Goal: Check status: Check status

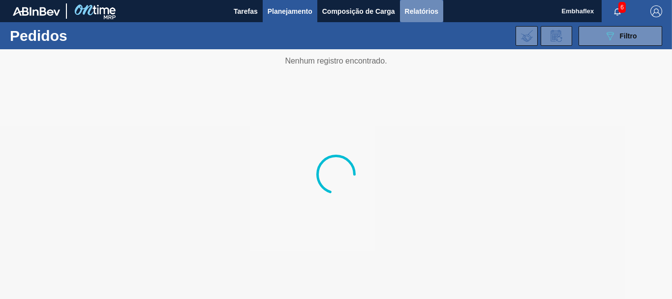
click at [438, 11] on span "Relatórios" at bounding box center [421, 11] width 33 height 12
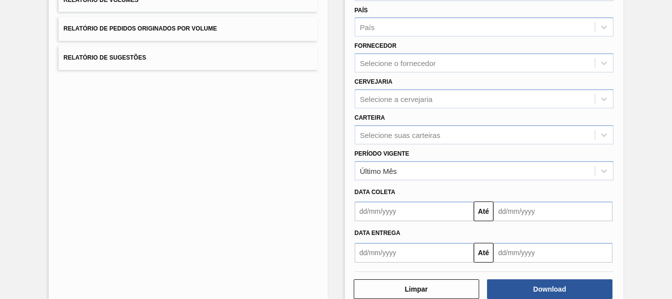
scroll to position [134, 0]
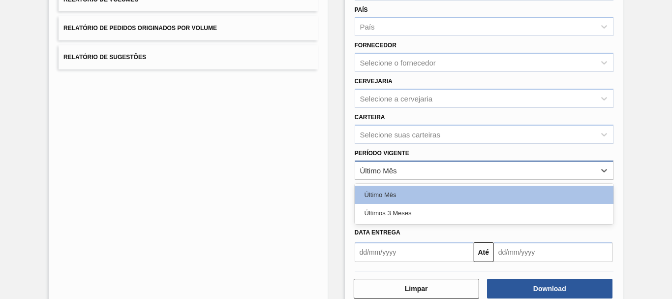
click at [512, 178] on div "Último Mês" at bounding box center [484, 169] width 259 height 19
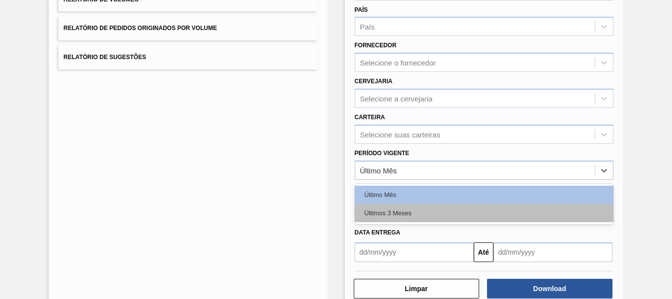
click at [492, 215] on div "Últimos 3 Meses" at bounding box center [484, 213] width 259 height 18
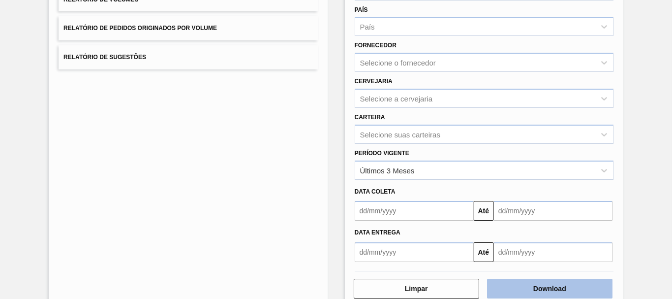
click at [534, 288] on button "Download" at bounding box center [550, 289] width 126 height 20
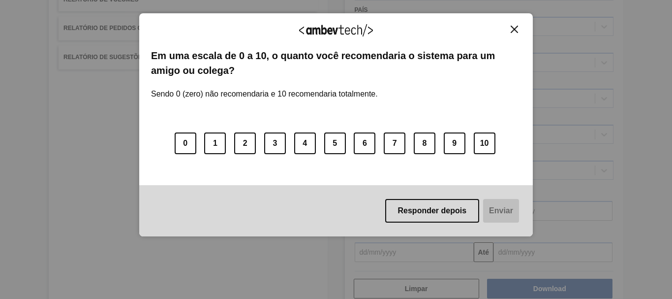
click at [518, 28] on img "Close" at bounding box center [514, 29] width 7 height 7
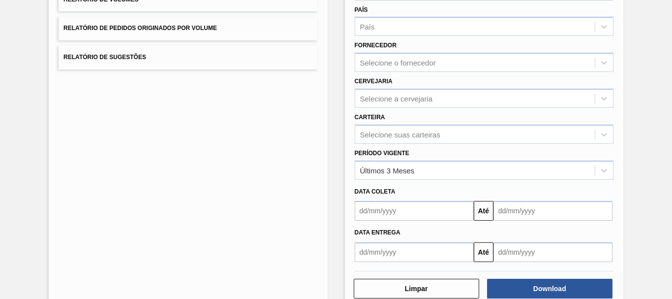
scroll to position [0, 0]
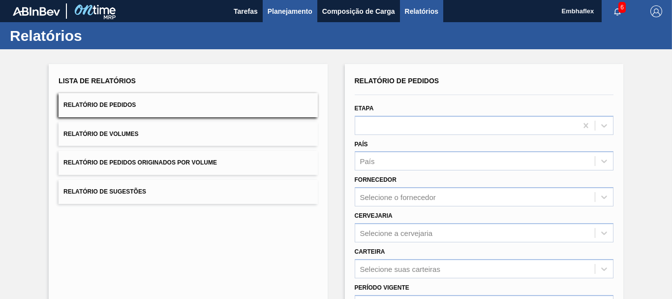
click at [297, 14] on span "Planejamento" at bounding box center [290, 11] width 45 height 12
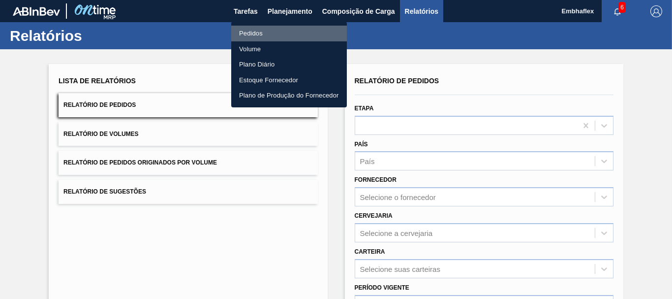
click at [278, 32] on li "Pedidos" at bounding box center [289, 34] width 116 height 16
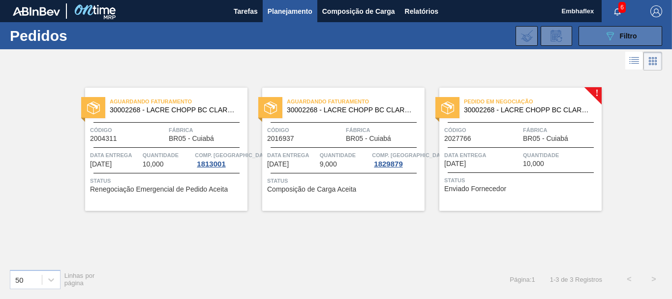
click at [647, 33] on button "089F7B8B-B2A5-4AFE-B5C0-19BA573D28AC Filtro" at bounding box center [621, 36] width 84 height 20
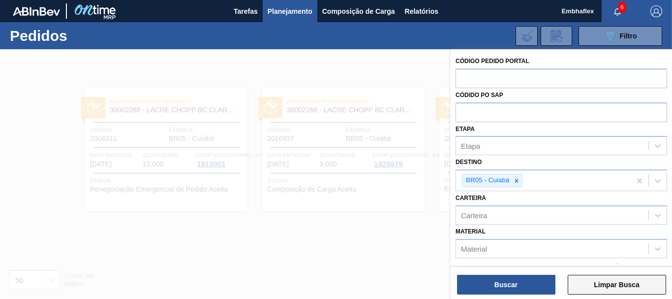
click at [593, 285] on button "Limpar Busca" at bounding box center [617, 285] width 98 height 20
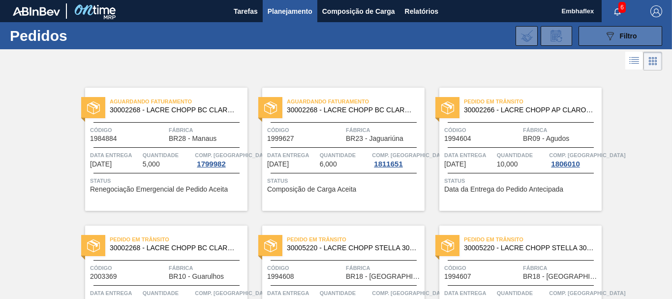
click at [589, 38] on button "089F7B8B-B2A5-4AFE-B5C0-19BA573D28AC Filtro" at bounding box center [621, 36] width 84 height 20
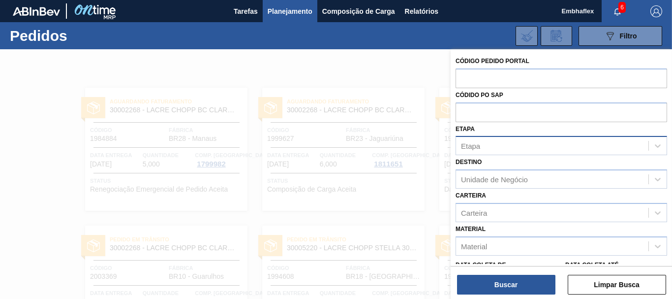
click at [519, 141] on div "Etapa" at bounding box center [552, 146] width 192 height 14
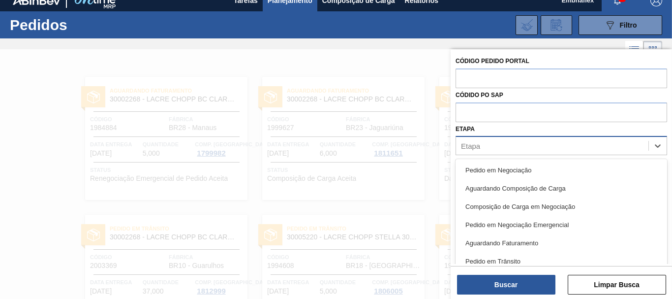
scroll to position [12, 0]
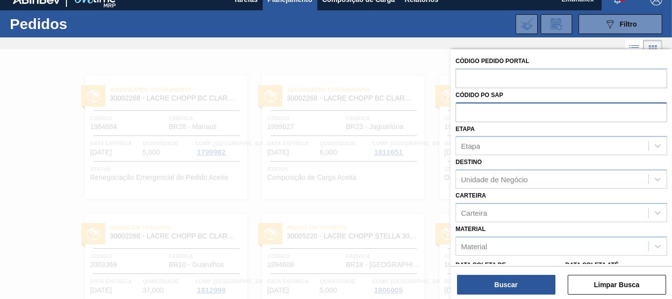
click at [518, 115] on input "text" at bounding box center [562, 111] width 212 height 19
click at [523, 79] on input "text" at bounding box center [562, 77] width 212 height 19
click at [512, 106] on input "text" at bounding box center [562, 111] width 212 height 19
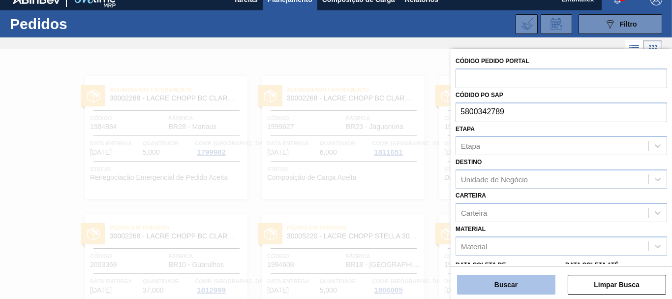
type input "5800342789"
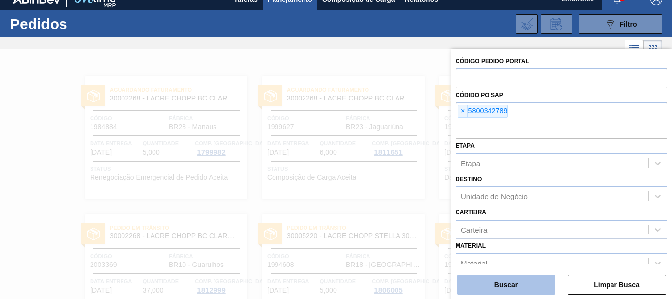
click at [518, 289] on button "Buscar" at bounding box center [506, 285] width 98 height 20
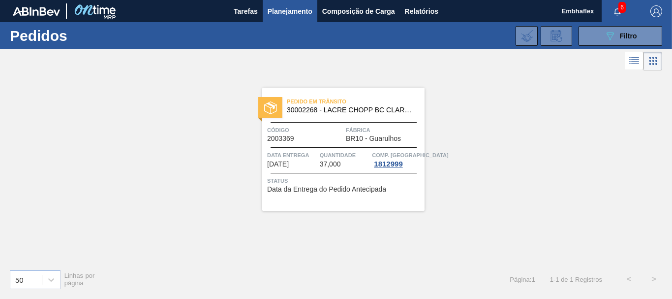
scroll to position [0, 0]
click at [342, 195] on div "Pedido em Trânsito 30002268 - LACRE CHOPP BC CLARO AF IN65 Código 2003369 Fábri…" at bounding box center [343, 149] width 162 height 123
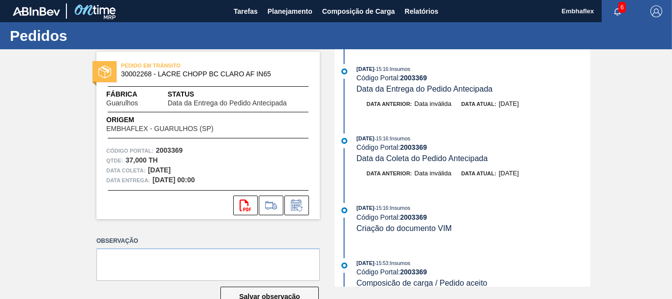
drag, startPoint x: 588, startPoint y: 115, endPoint x: 585, endPoint y: 151, distance: 36.6
click at [585, 151] on div "[DATE] 15:16 : Insumos Código Portal: 2003369 Data da Entrega do Pedido Antecip…" at bounding box center [464, 167] width 254 height 237
click at [582, 150] on div "Código Portal: 2003369" at bounding box center [474, 147] width 234 height 8
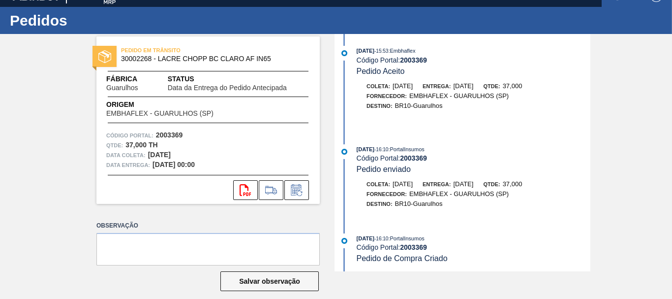
scroll to position [486, 0]
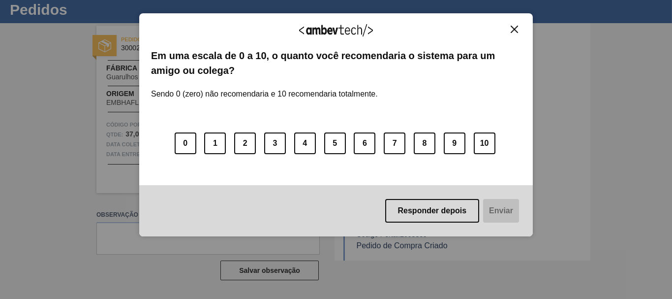
click at [523, 40] on div "Agradecemos seu feedback! Em uma escala de 0 a 10, o quanto você recomendaria o…" at bounding box center [336, 125] width 394 height 224
click at [517, 29] on img "Close" at bounding box center [514, 29] width 7 height 7
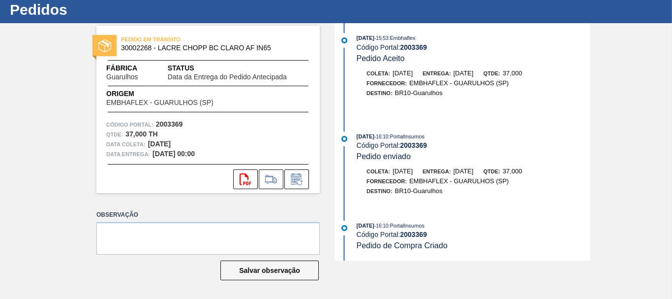
click at [670, 69] on div "PEDIDO EM TRÂNSITO 30002268 - LACRE CHOPP BC CLARO AF IN65 Fábrica Guarulhos St…" at bounding box center [336, 141] width 672 height 237
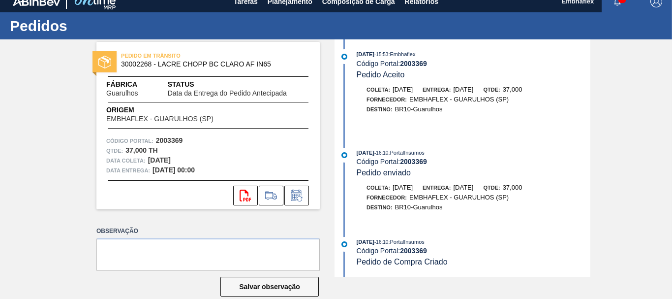
scroll to position [0, 0]
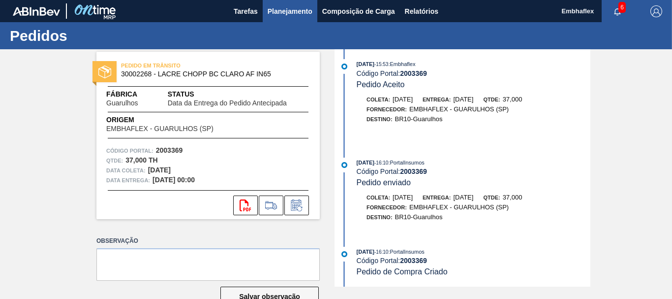
click at [301, 12] on span "Planejamento" at bounding box center [290, 11] width 45 height 12
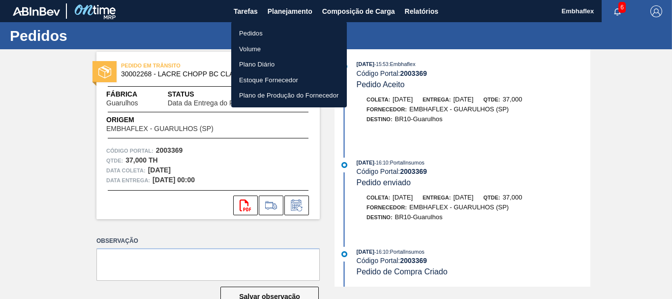
click at [260, 36] on li "Pedidos" at bounding box center [289, 34] width 116 height 16
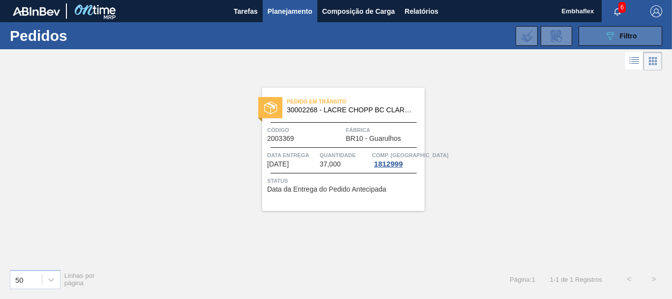
click at [622, 38] on span "Filtro" at bounding box center [628, 36] width 17 height 8
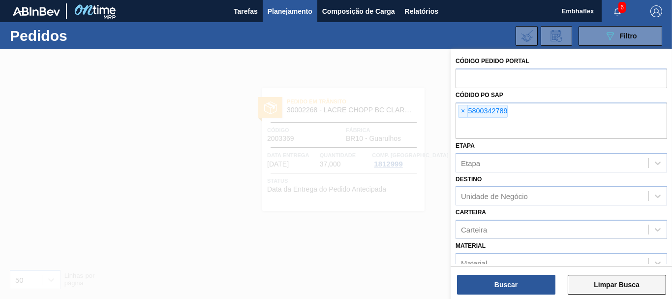
click at [595, 284] on button "Limpar Busca" at bounding box center [617, 285] width 98 height 20
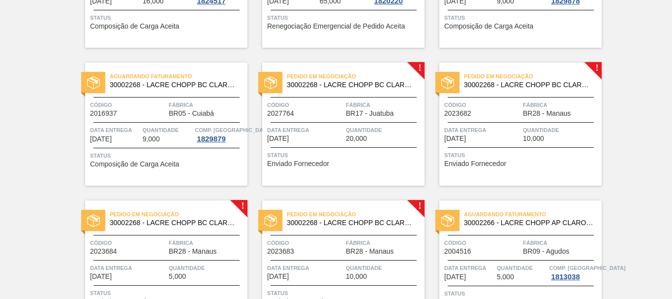
scroll to position [1051, 0]
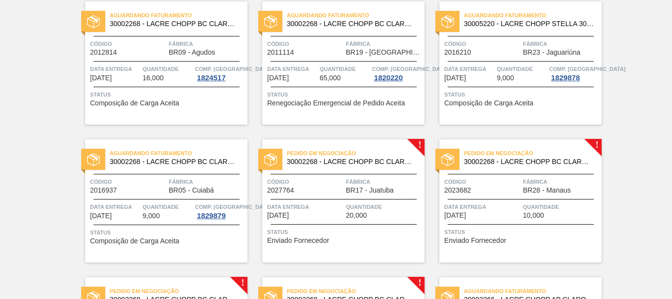
click at [351, 240] on div "Status Enviado Fornecedor" at bounding box center [344, 235] width 155 height 16
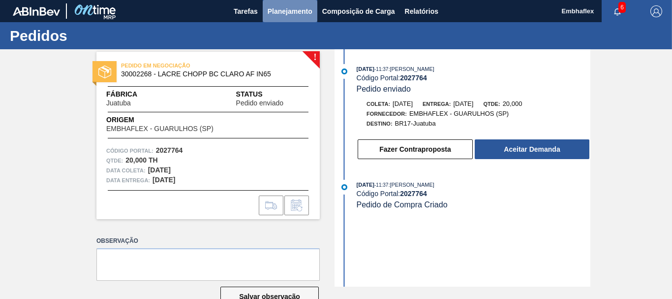
click at [291, 4] on button "Planejamento" at bounding box center [290, 11] width 55 height 22
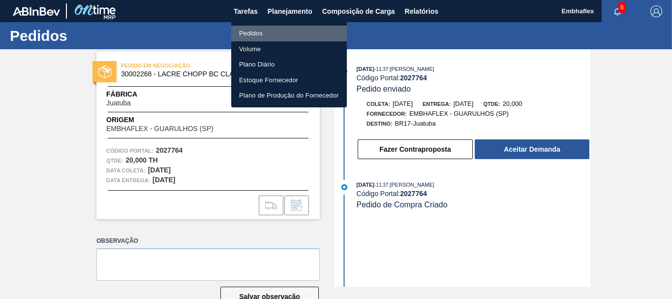
click at [267, 37] on li "Pedidos" at bounding box center [289, 34] width 116 height 16
